Goal: Task Accomplishment & Management: Manage account settings

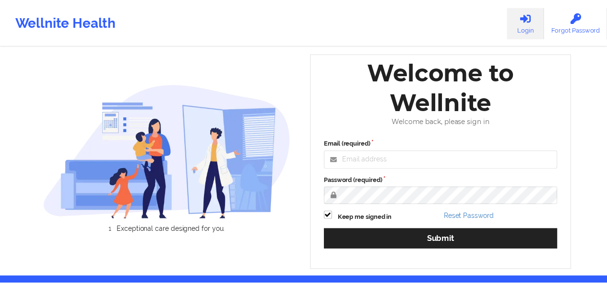
scroll to position [32, 0]
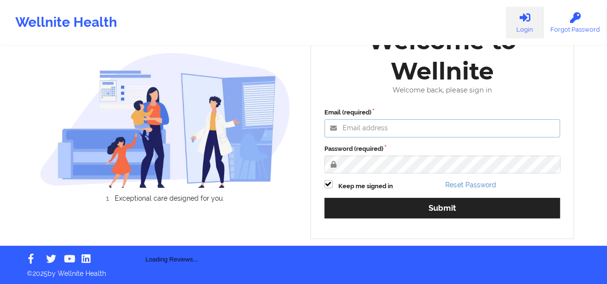
click at [372, 122] on input "Email (required)" at bounding box center [442, 128] width 236 height 18
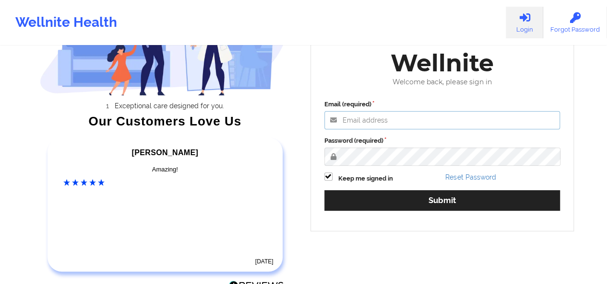
scroll to position [126, 0]
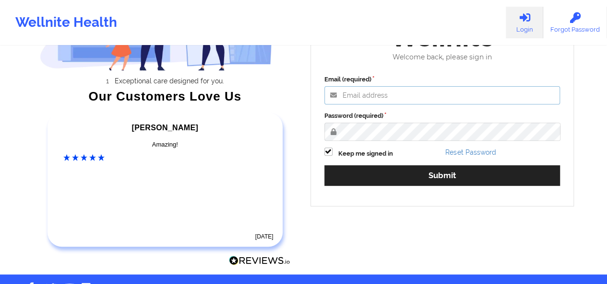
click at [373, 91] on input "Email (required)" at bounding box center [442, 95] width 236 height 18
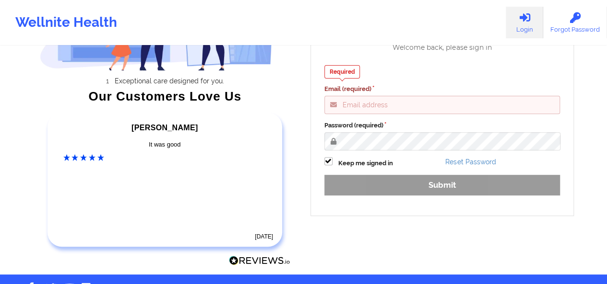
type input "[PERSON_NAME][EMAIL_ADDRESS][DOMAIN_NAME]"
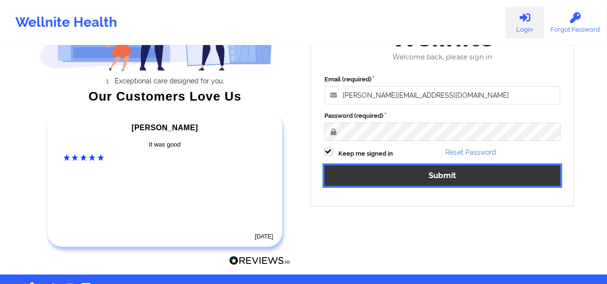
click at [407, 182] on button "Submit" at bounding box center [442, 175] width 236 height 21
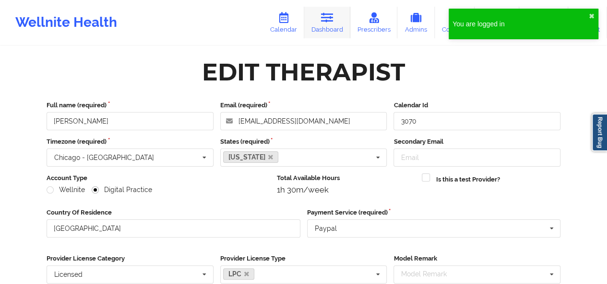
click at [326, 27] on link "Dashboard" at bounding box center [327, 23] width 46 height 32
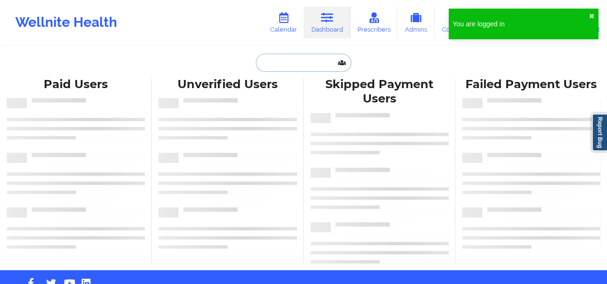
click at [290, 64] on input "text" at bounding box center [303, 63] width 95 height 18
paste input "[EMAIL_ADDRESS]"
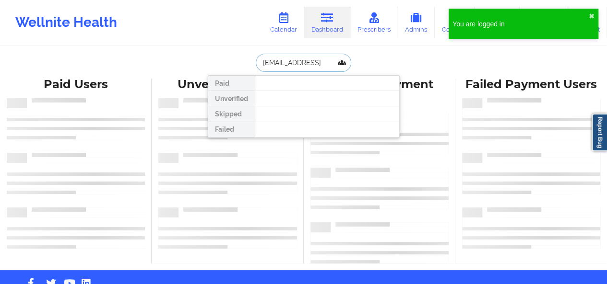
type input "[EMAIL_ADDRESS]"
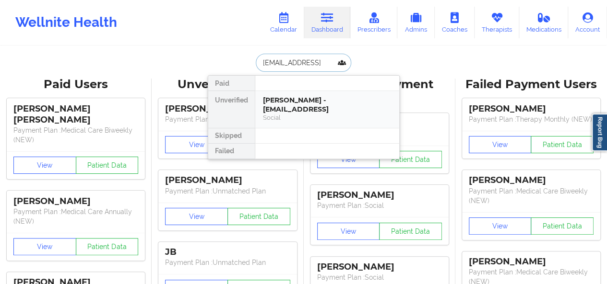
click at [294, 114] on div "Social" at bounding box center [327, 118] width 129 height 8
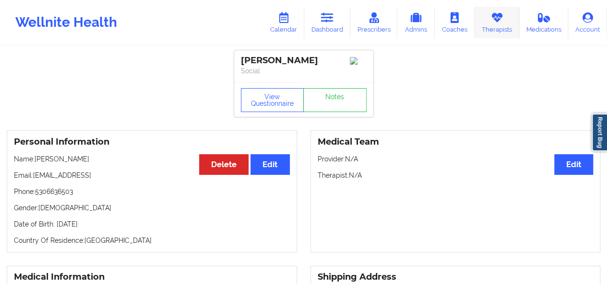
click at [494, 27] on link "Therapists" at bounding box center [496, 23] width 45 height 32
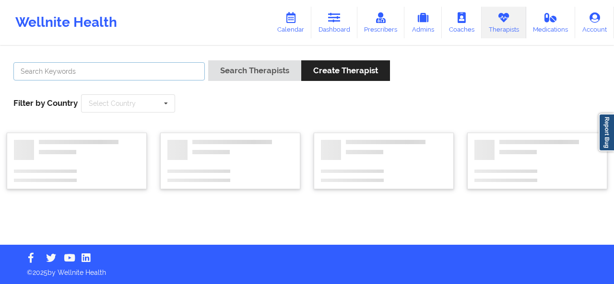
click at [148, 73] on input "text" at bounding box center [108, 71] width 191 height 18
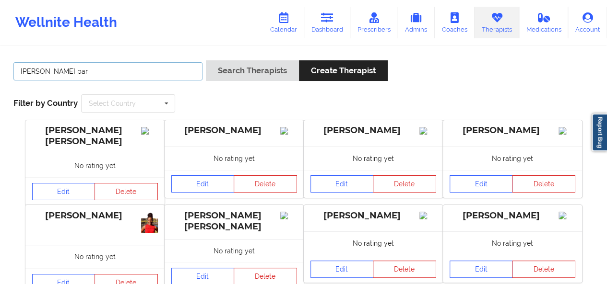
type input "[PERSON_NAME] par"
click at [206, 60] on button "Search Therapists" at bounding box center [252, 70] width 93 height 21
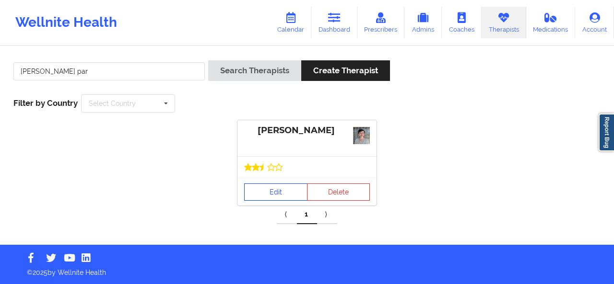
click at [271, 195] on link "Edit" at bounding box center [275, 192] width 63 height 17
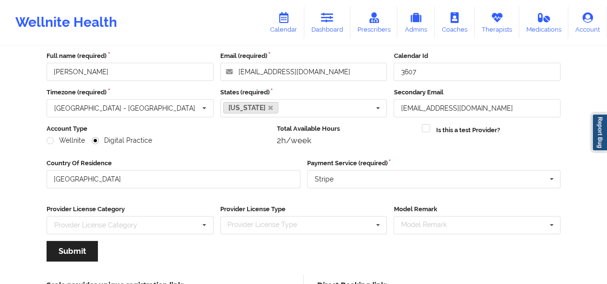
scroll to position [145, 0]
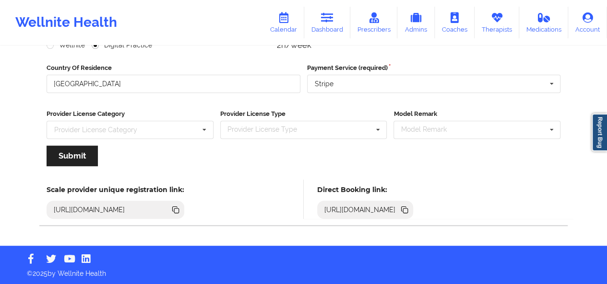
click at [400, 209] on div "[URL][DOMAIN_NAME]" at bounding box center [359, 210] width 79 height 10
copy div "[URL][DOMAIN_NAME]"
click at [495, 33] on link "Therapists" at bounding box center [496, 23] width 45 height 32
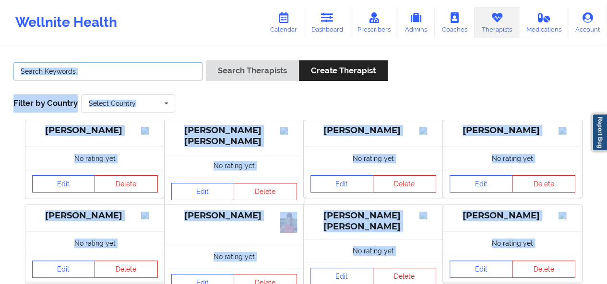
click at [133, 77] on input "text" at bounding box center [107, 71] width 189 height 18
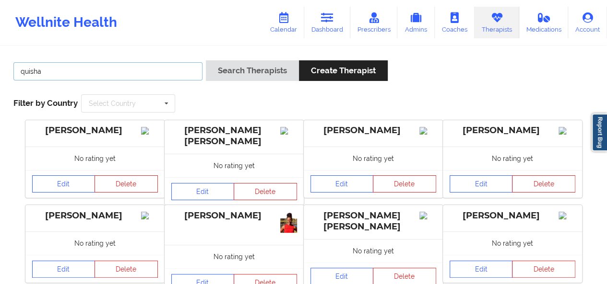
type input "quisha"
click at [206, 60] on button "Search Therapists" at bounding box center [252, 70] width 93 height 21
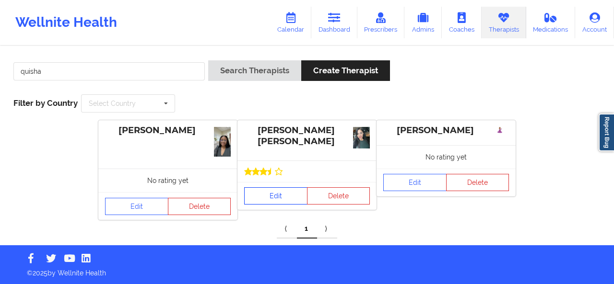
click at [274, 193] on link "Edit" at bounding box center [275, 196] width 63 height 17
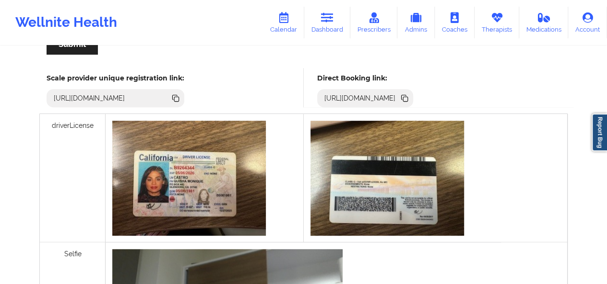
scroll to position [244, 0]
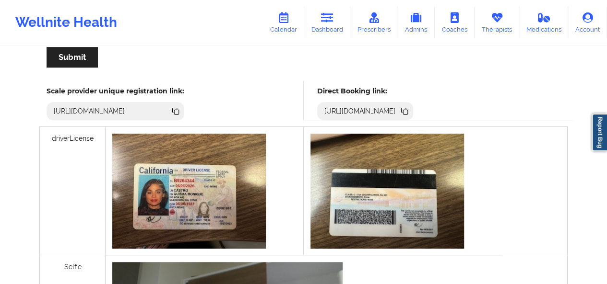
click at [408, 110] on icon at bounding box center [405, 112] width 5 height 5
click at [495, 23] on icon at bounding box center [496, 17] width 12 height 11
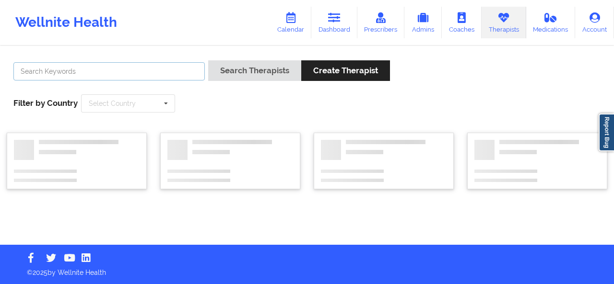
click at [183, 75] on input "text" at bounding box center [108, 71] width 191 height 18
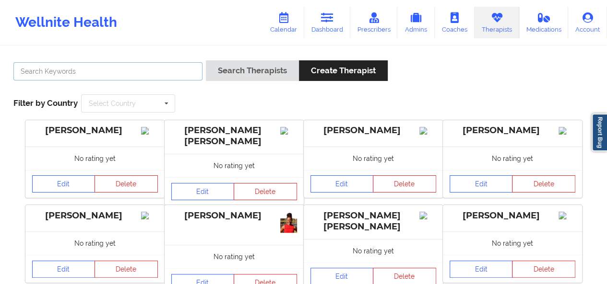
type input "h"
click at [206, 60] on button "Search Therapists" at bounding box center [252, 70] width 93 height 21
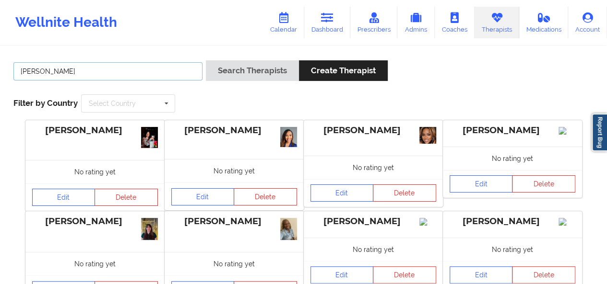
click at [183, 75] on input "[PERSON_NAME]" at bounding box center [107, 71] width 189 height 18
click at [206, 60] on button "Search Therapists" at bounding box center [252, 70] width 93 height 21
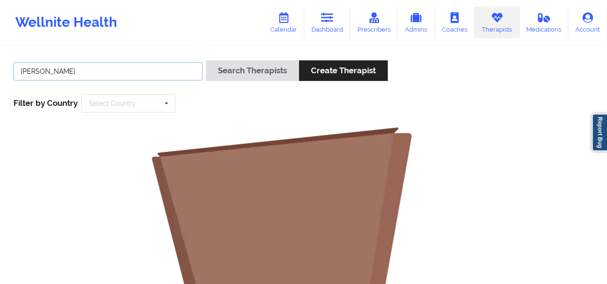
click at [206, 60] on button "Search Therapists" at bounding box center [252, 70] width 93 height 21
click at [141, 72] on input "[PERSON_NAME]" at bounding box center [107, 71] width 189 height 18
click at [206, 60] on button "Search Therapists" at bounding box center [252, 70] width 93 height 21
type input "[PERSON_NAME]"
click at [206, 60] on button "Search Therapists" at bounding box center [252, 70] width 93 height 21
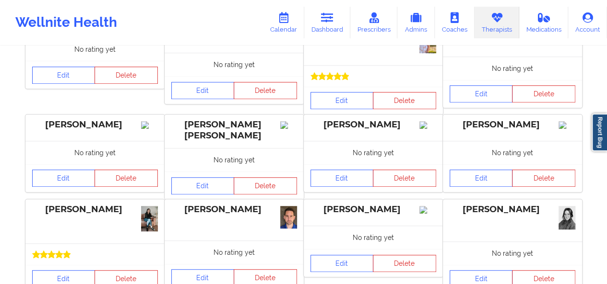
scroll to position [365, 0]
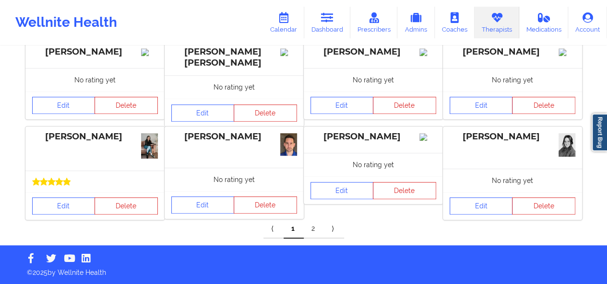
click at [311, 235] on link "2" at bounding box center [314, 229] width 20 height 19
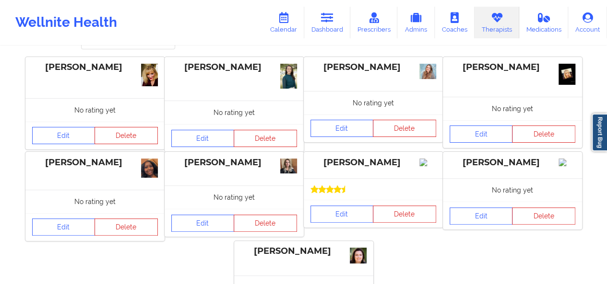
scroll to position [73, 0]
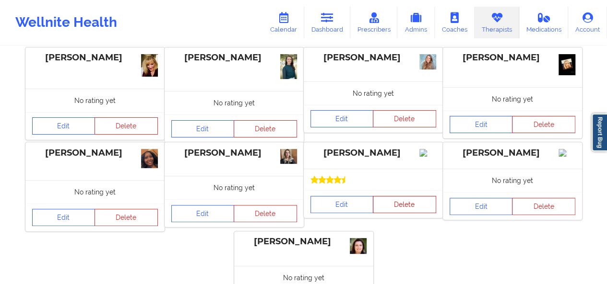
click at [400, 207] on button "Delete" at bounding box center [404, 204] width 63 height 17
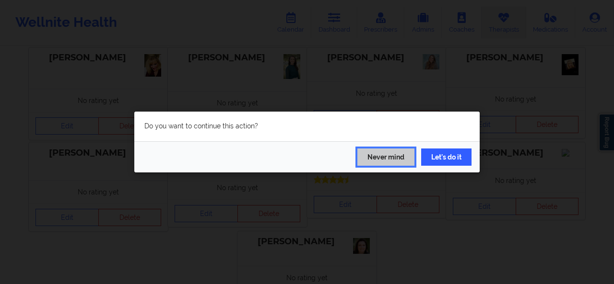
click at [395, 160] on button "Never mind" at bounding box center [385, 157] width 57 height 17
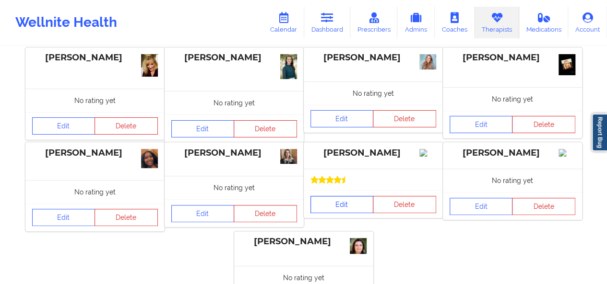
click at [359, 212] on link "Edit" at bounding box center [341, 204] width 63 height 17
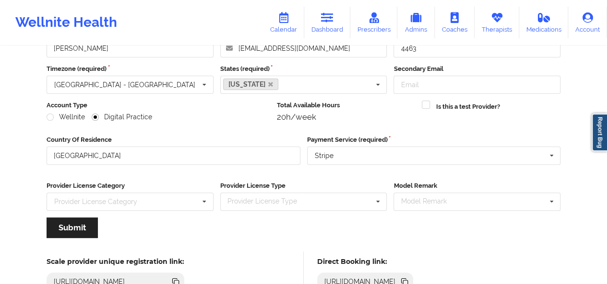
scroll to position [145, 0]
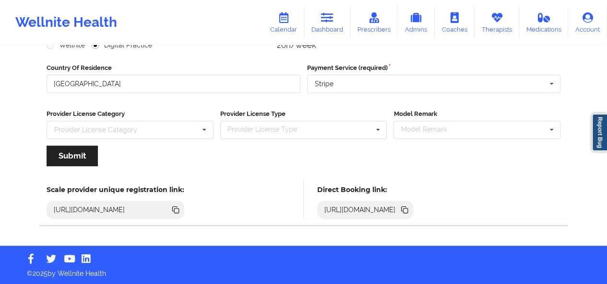
click at [400, 208] on div "[URL][DOMAIN_NAME]" at bounding box center [359, 210] width 79 height 10
copy div "[URL][DOMAIN_NAME]"
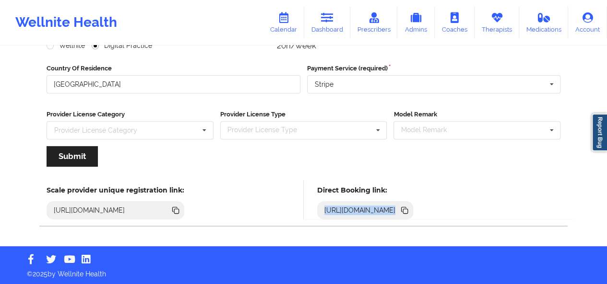
scroll to position [0, 0]
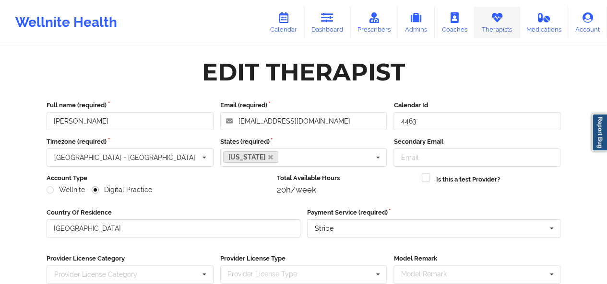
click at [508, 29] on link "Therapists" at bounding box center [496, 23] width 45 height 32
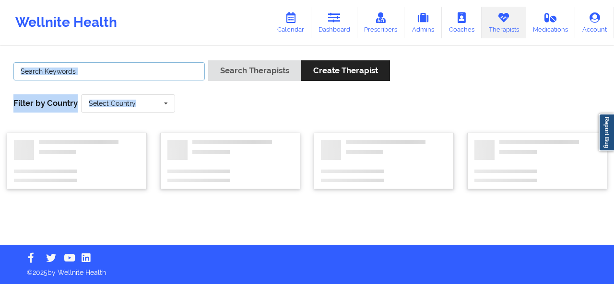
click at [158, 71] on input "text" at bounding box center [108, 71] width 191 height 18
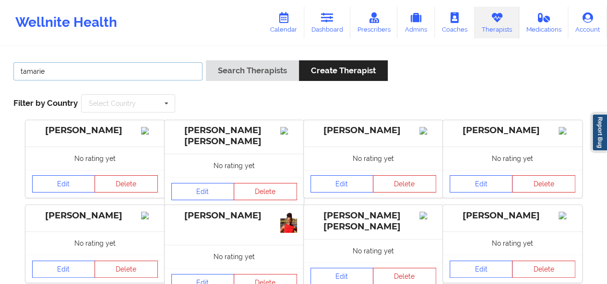
type input "tamarie"
click at [206, 60] on button "Search Therapists" at bounding box center [252, 70] width 93 height 21
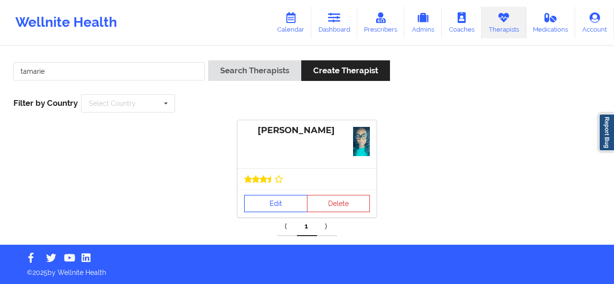
click at [265, 195] on link "Edit" at bounding box center [275, 203] width 63 height 17
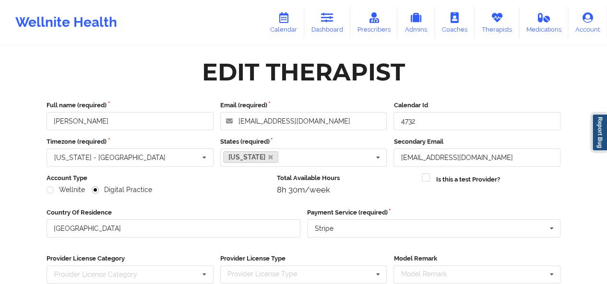
scroll to position [145, 0]
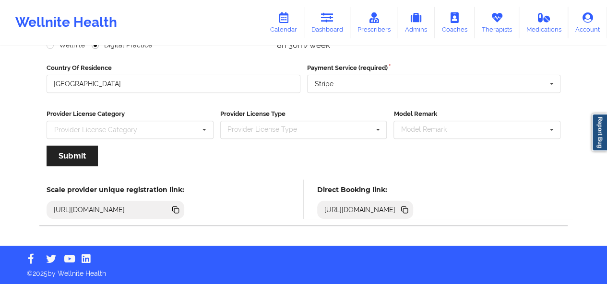
click at [400, 212] on div "[URL][DOMAIN_NAME]" at bounding box center [359, 210] width 79 height 10
copy div "[URL][DOMAIN_NAME]"
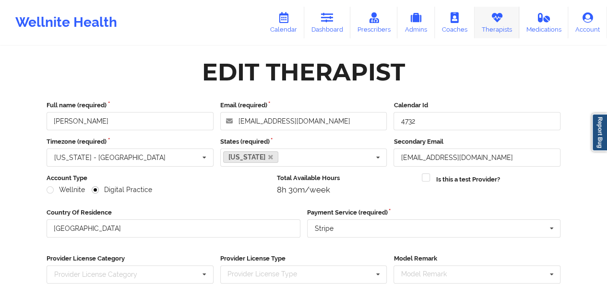
click at [494, 34] on link "Therapists" at bounding box center [496, 23] width 45 height 32
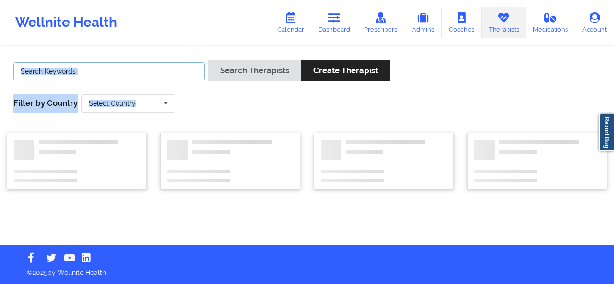
click at [153, 73] on input "text" at bounding box center [108, 71] width 191 height 18
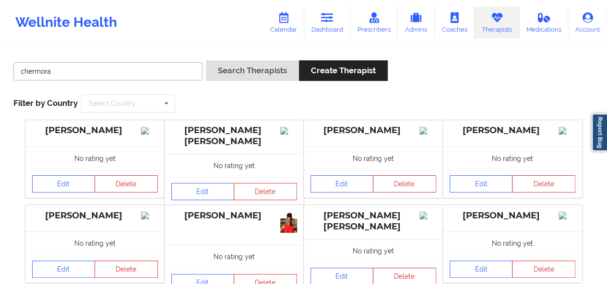
type input "chermora"
click at [206, 60] on button "Search Therapists" at bounding box center [252, 70] width 93 height 21
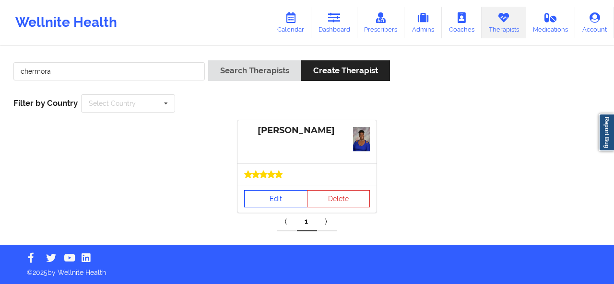
click at [269, 200] on link "Edit" at bounding box center [275, 198] width 63 height 17
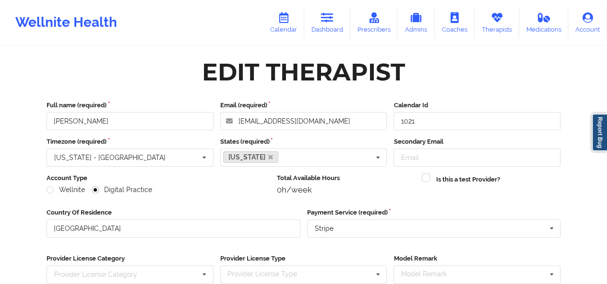
scroll to position [145, 0]
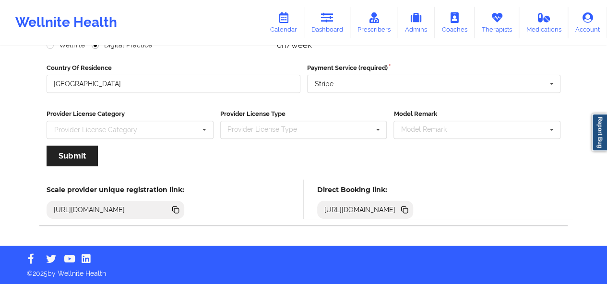
click at [406, 207] on icon at bounding box center [403, 209] width 5 height 5
